Goal: Transaction & Acquisition: Purchase product/service

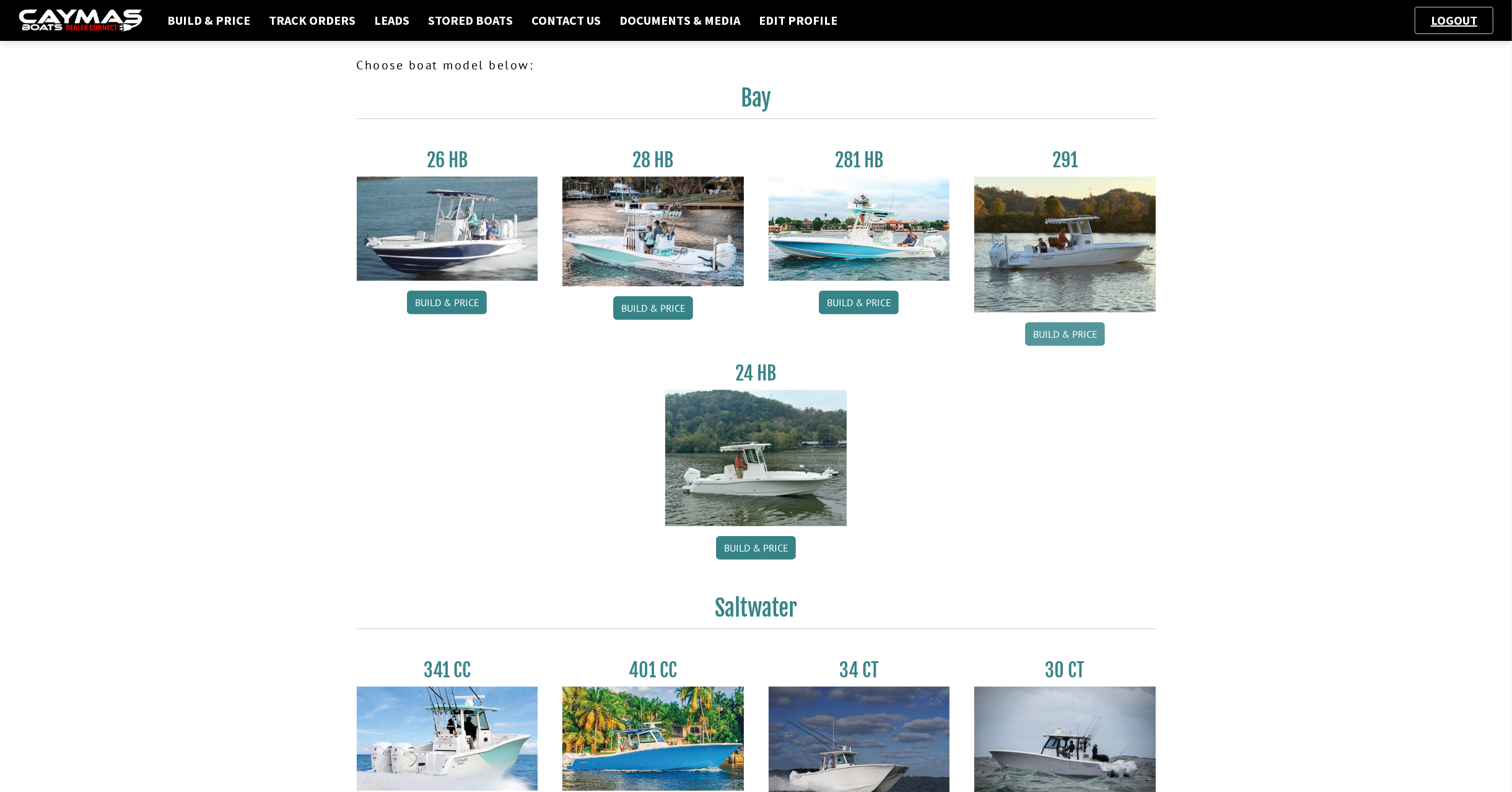
click at [1090, 335] on link "Build & Price" at bounding box center [1065, 334] width 80 height 24
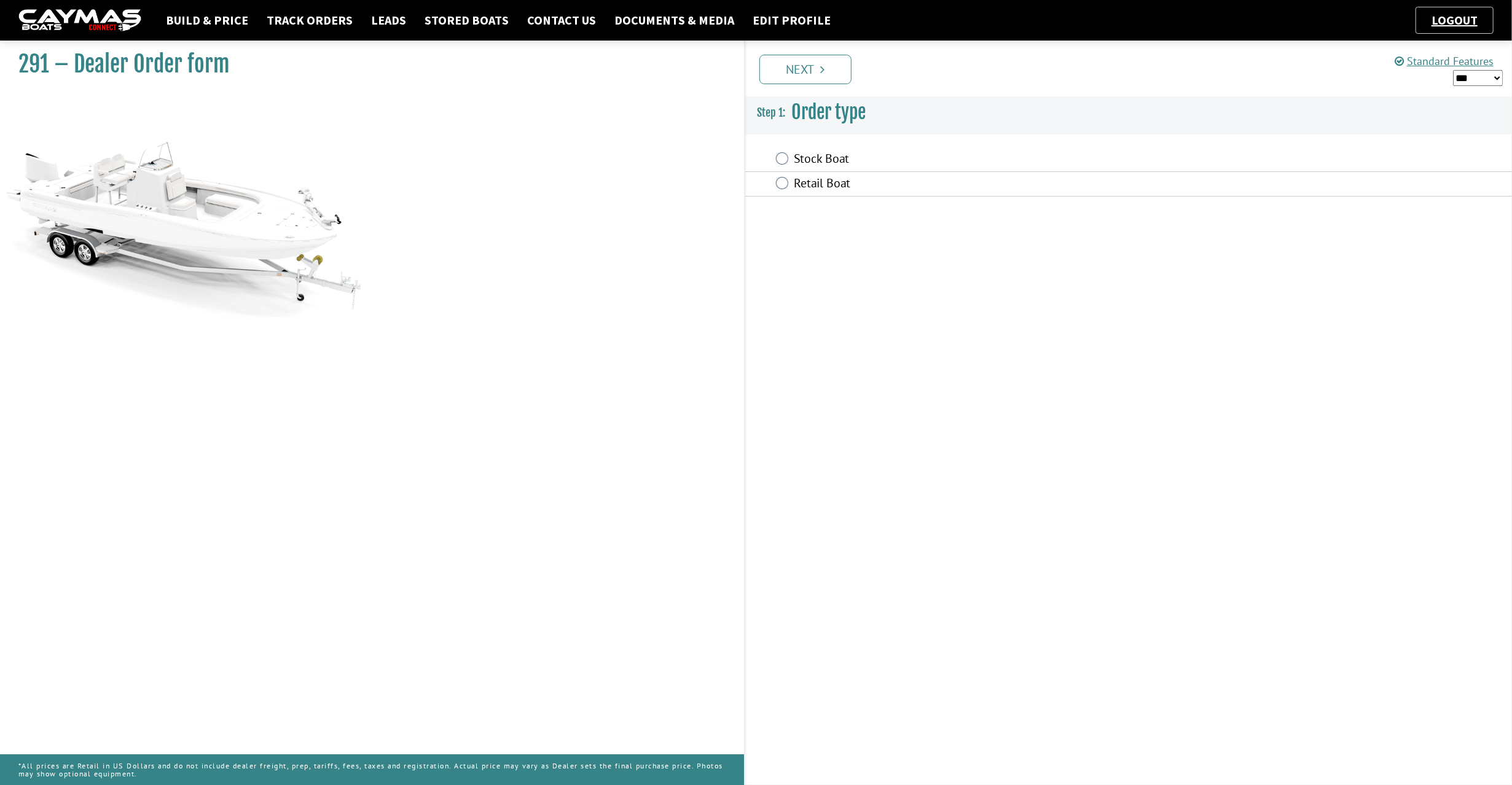
click at [830, 153] on label "Stock Boat" at bounding box center [1010, 160] width 431 height 18
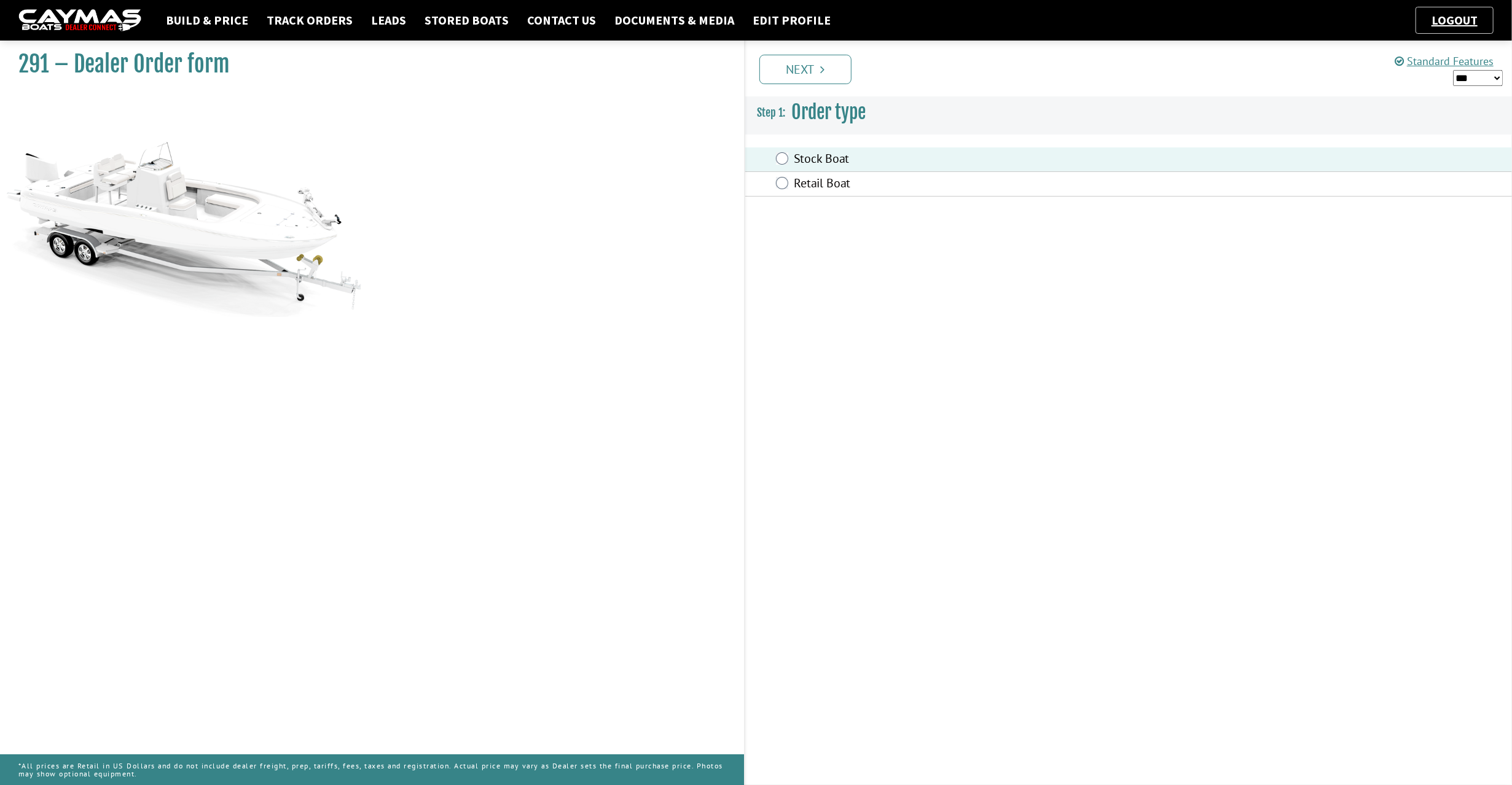
click at [804, 62] on link "Next" at bounding box center [805, 70] width 92 height 30
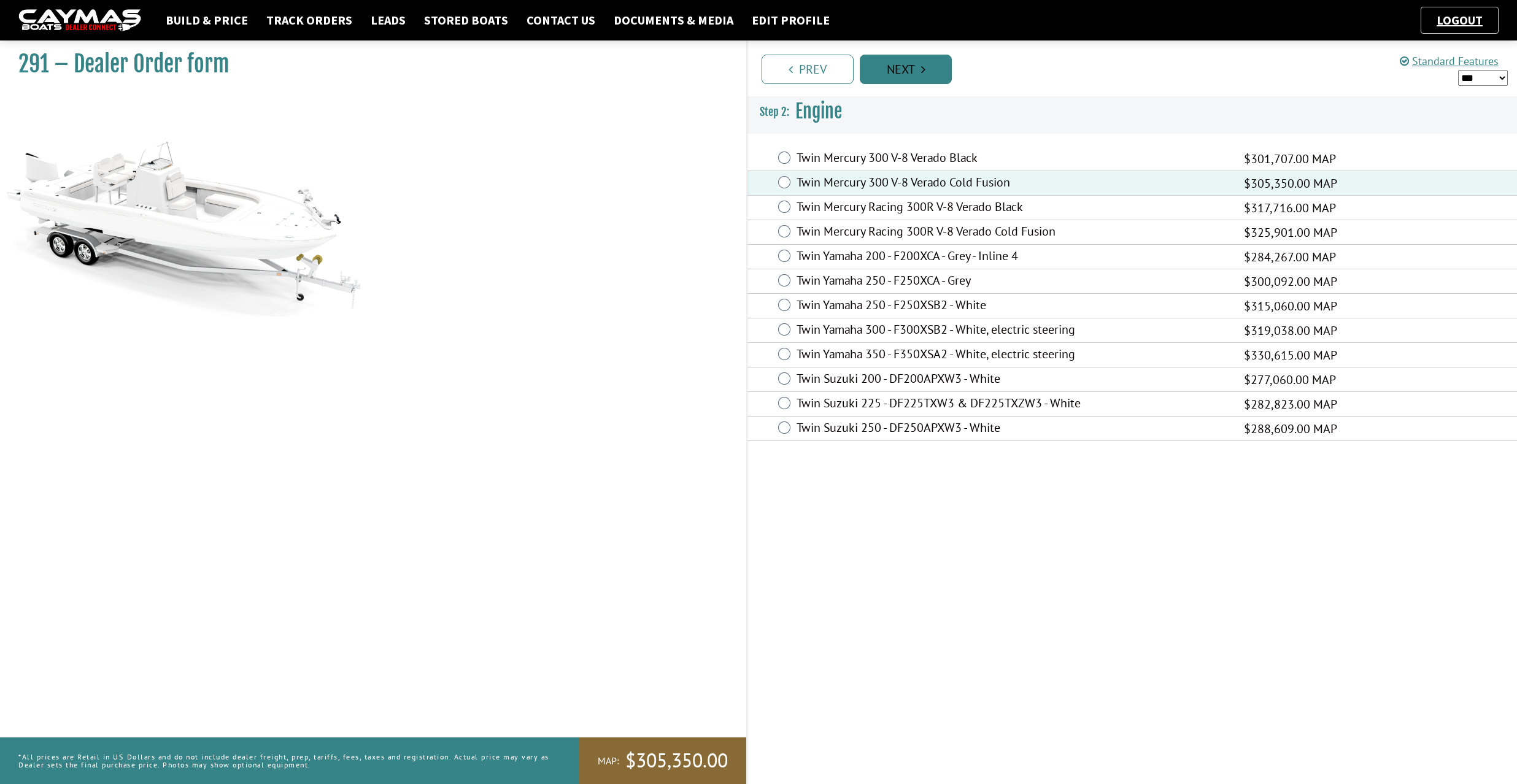
click at [919, 64] on link "Next" at bounding box center [905, 70] width 92 height 30
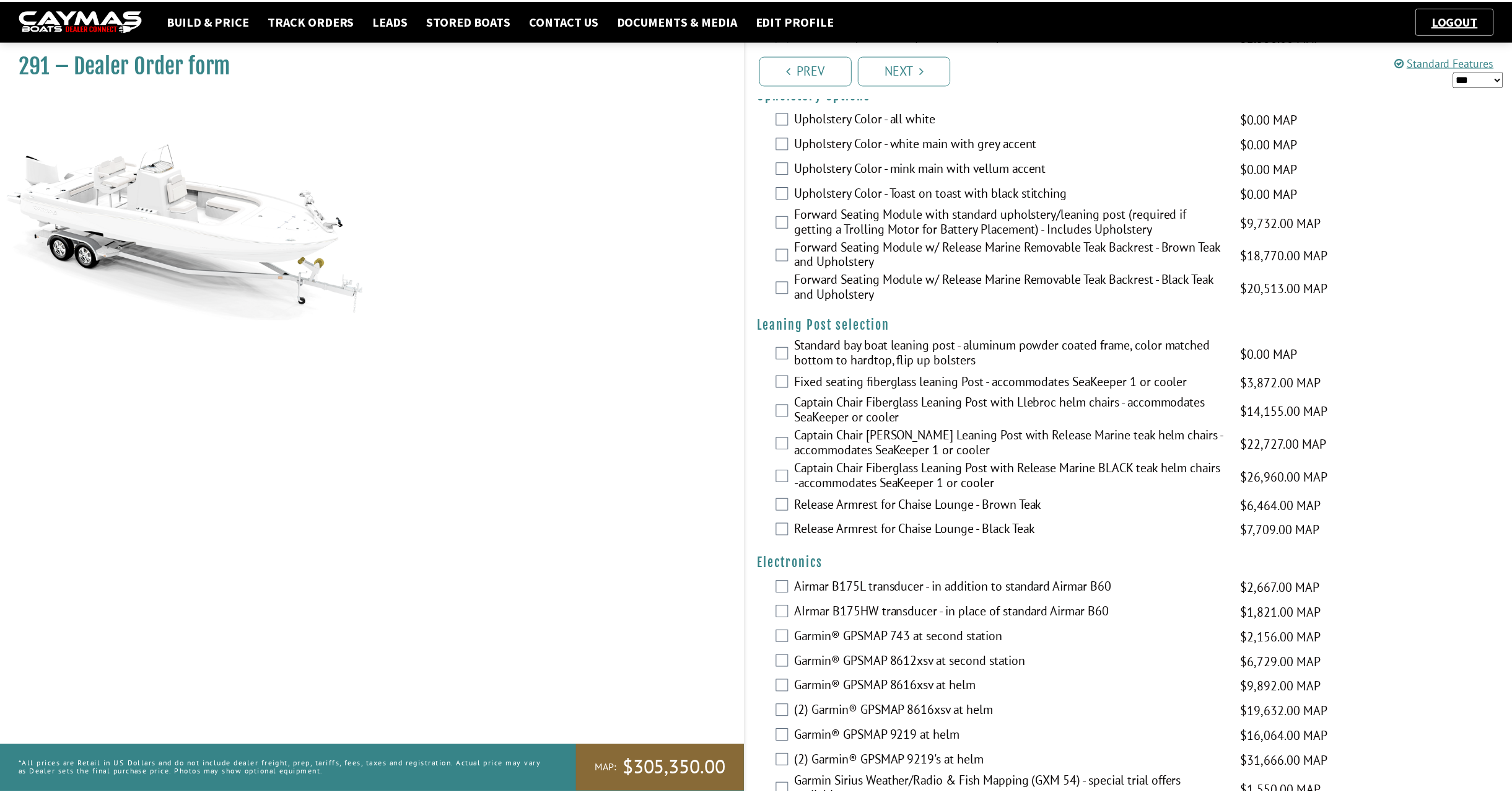
scroll to position [2340, 0]
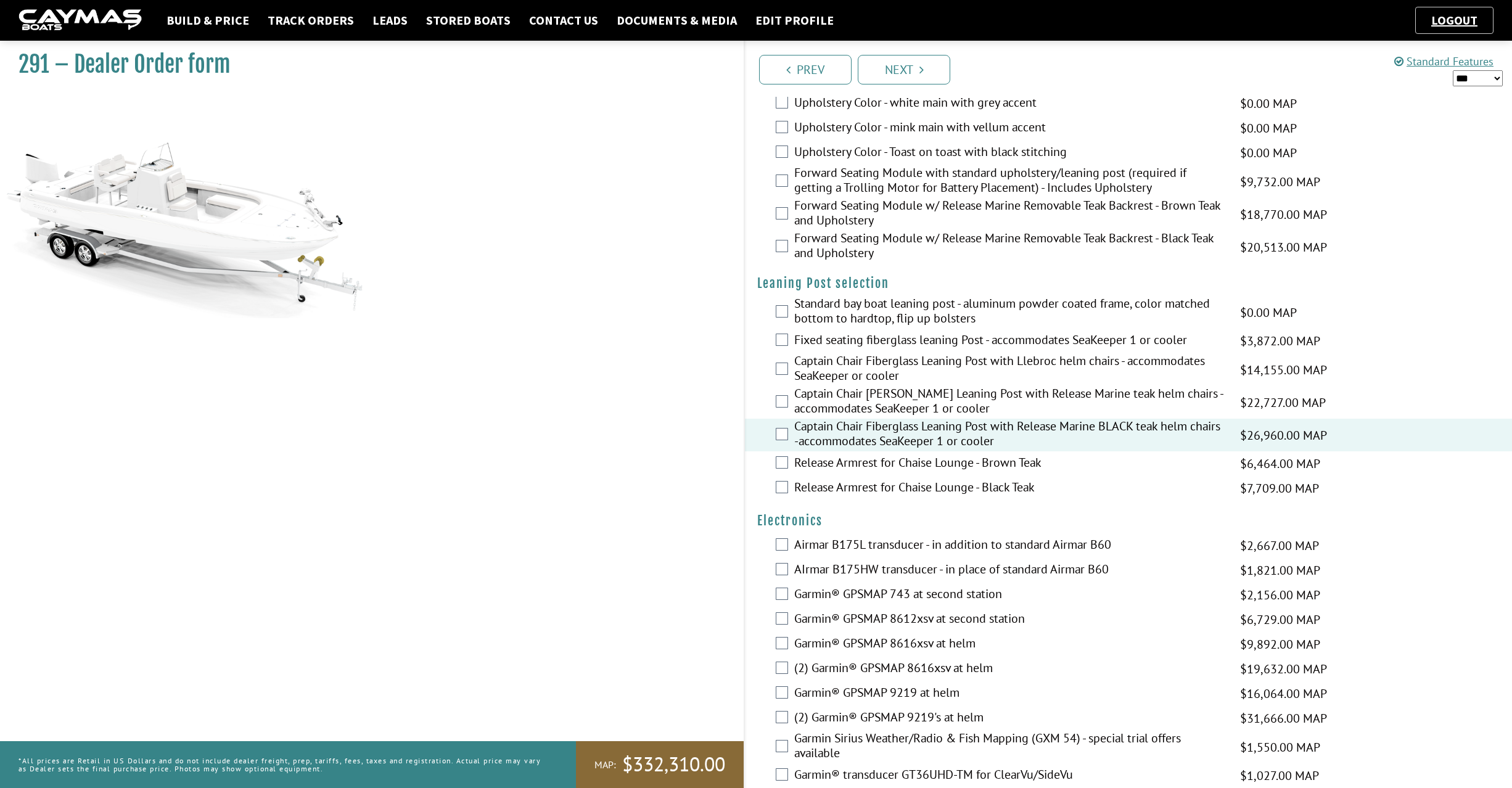
click at [789, 419] on div "Captain Chair Fiberglass Leaning Post with Release Marine BLACK teak helm chair…" at bounding box center [1128, 435] width 767 height 32
click at [771, 419] on div "Captain Chair Fiberglass Leaning Post with Release Marine BLACK teak helm chair…" at bounding box center [1128, 435] width 767 height 32
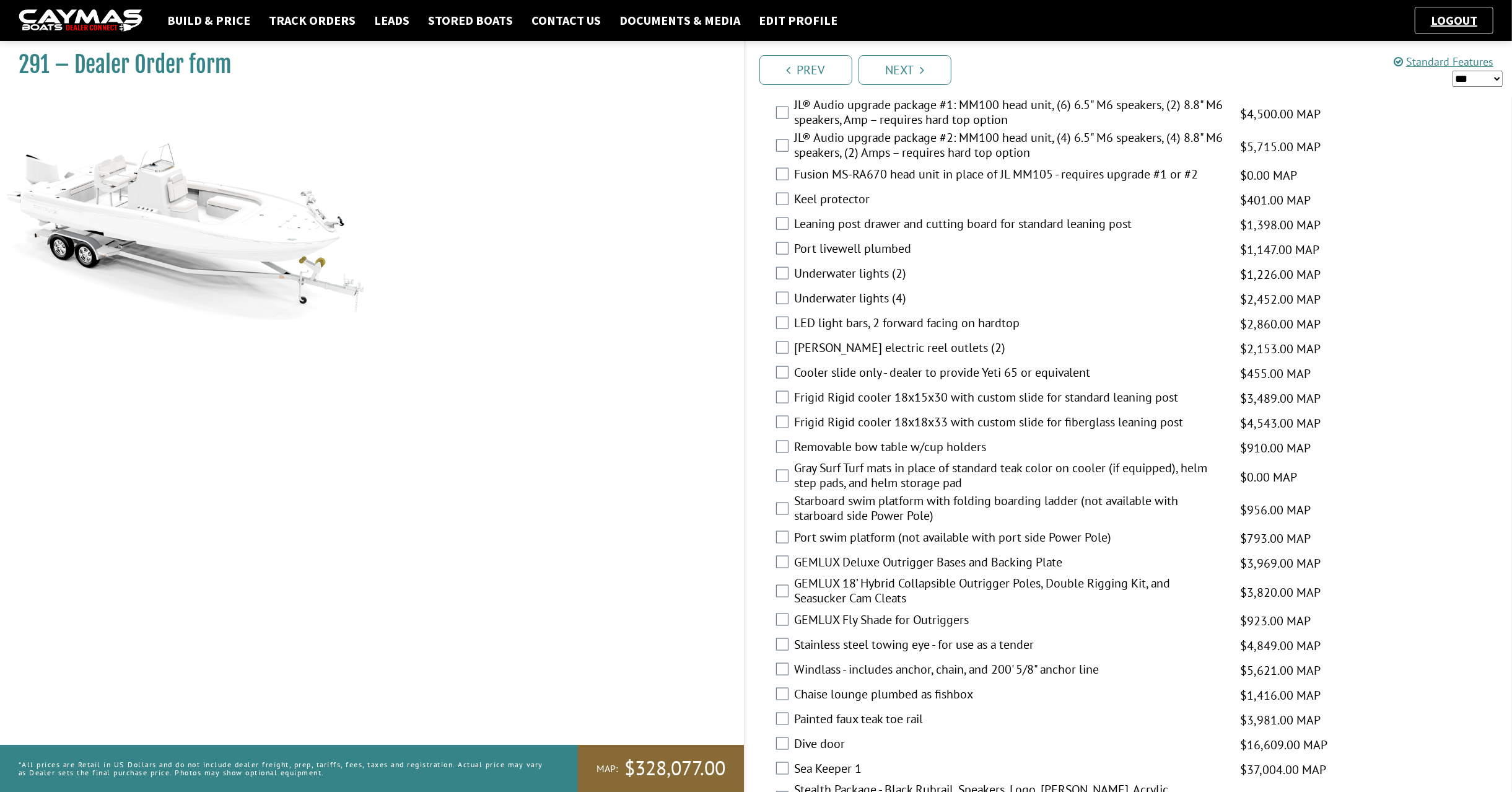
scroll to position [1376, 0]
